Goal: Information Seeking & Learning: Learn about a topic

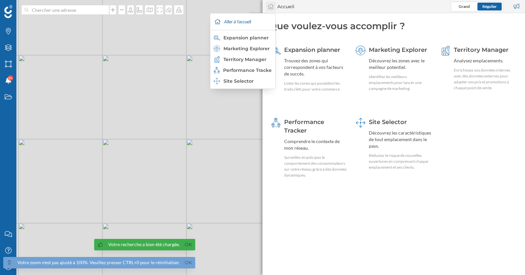
click at [271, 8] on icon at bounding box center [270, 7] width 7 height 6
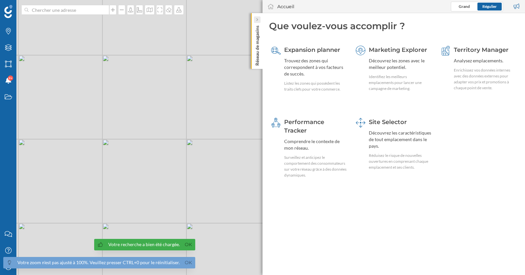
click at [256, 20] on icon at bounding box center [257, 19] width 2 height 3
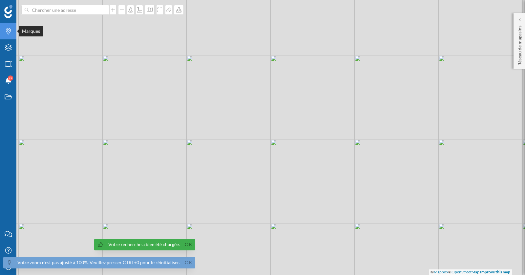
click at [10, 29] on icon "Marques" at bounding box center [8, 31] width 8 height 7
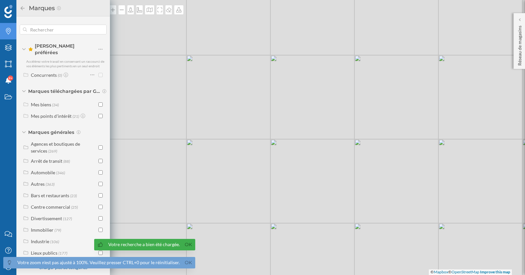
click at [9, 29] on icon "Marques" at bounding box center [8, 31] width 8 height 7
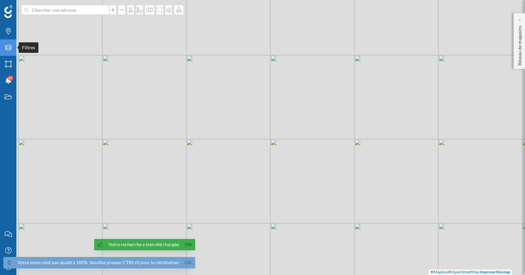
click at [9, 42] on div "Filtres" at bounding box center [8, 47] width 16 height 16
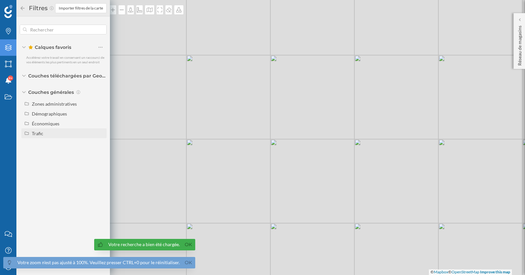
click at [38, 131] on div "Trafic" at bounding box center [37, 134] width 11 height 6
click at [49, 155] on div "Trafic routier" at bounding box center [47, 153] width 27 height 6
click at [100, 155] on input "Trafic routier" at bounding box center [102, 153] width 4 height 4
radio input "true"
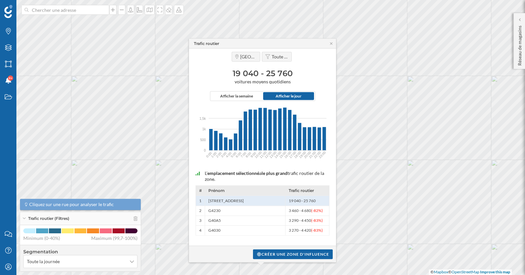
click at [291, 98] on span "Afficher le jour" at bounding box center [289, 96] width 26 height 6
click at [247, 94] on span "Afficher la semaine" at bounding box center [236, 96] width 33 height 6
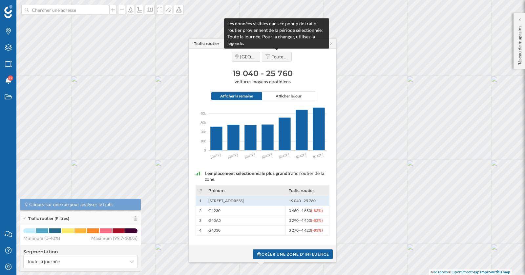
click at [275, 56] on span "Toute la journée" at bounding box center [280, 57] width 16 height 6
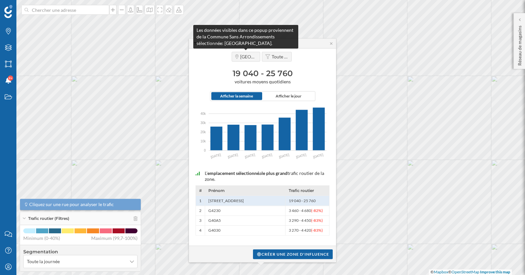
click at [255, 59] on span "[GEOGRAPHIC_DATA]" at bounding box center [248, 57] width 16 height 6
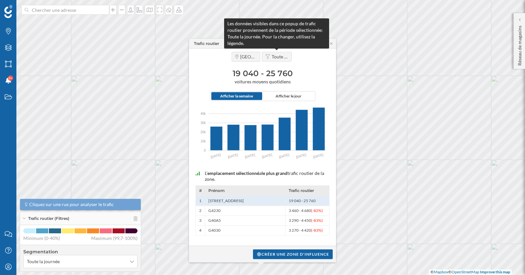
click at [276, 61] on div "Toute la journée" at bounding box center [277, 57] width 30 height 10
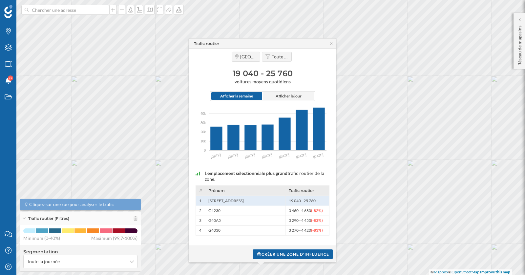
click at [283, 97] on span "Afficher le jour" at bounding box center [289, 96] width 26 height 6
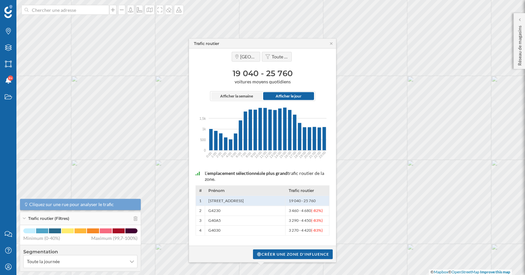
click at [245, 98] on span "Afficher la semaine" at bounding box center [236, 96] width 33 height 6
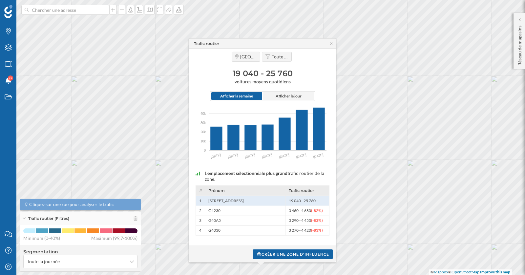
click at [289, 99] on span "Afficher le jour" at bounding box center [288, 96] width 51 height 8
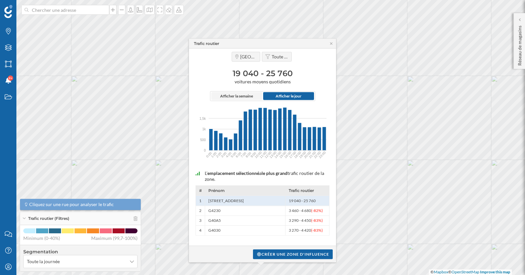
click at [244, 99] on span "Afficher la semaine" at bounding box center [236, 96] width 51 height 8
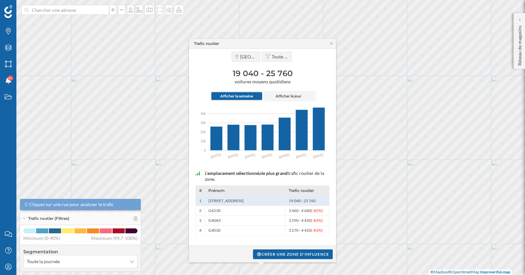
click at [287, 95] on span "Afficher le jour" at bounding box center [289, 96] width 26 height 6
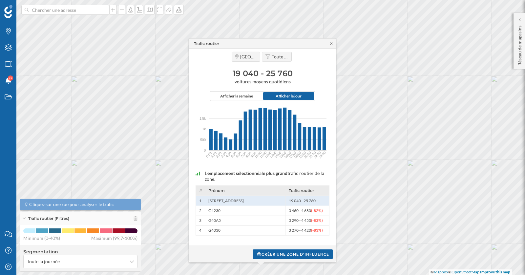
click at [331, 43] on icon at bounding box center [331, 43] width 2 height 2
